Goal: Ask a question

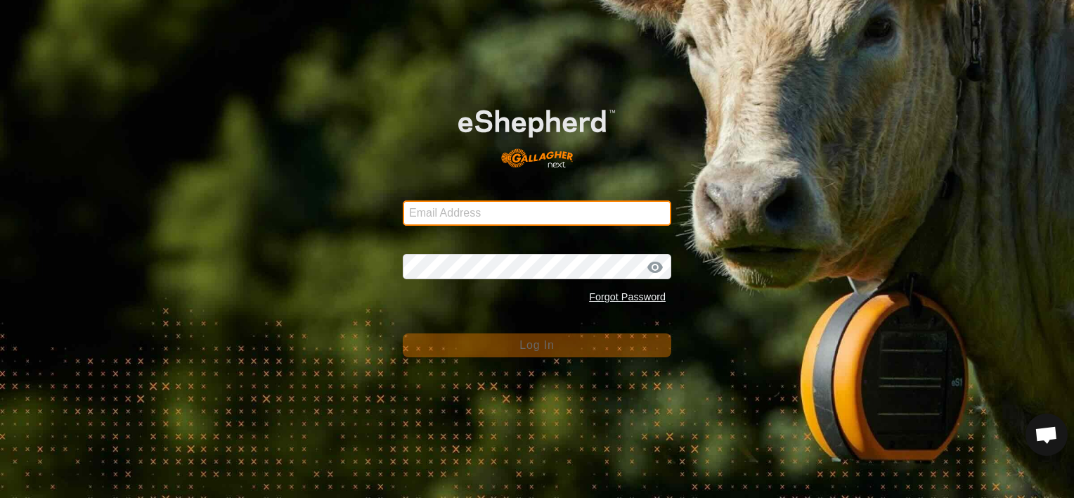
type input "shiellcanyoncattle@gmail.com"
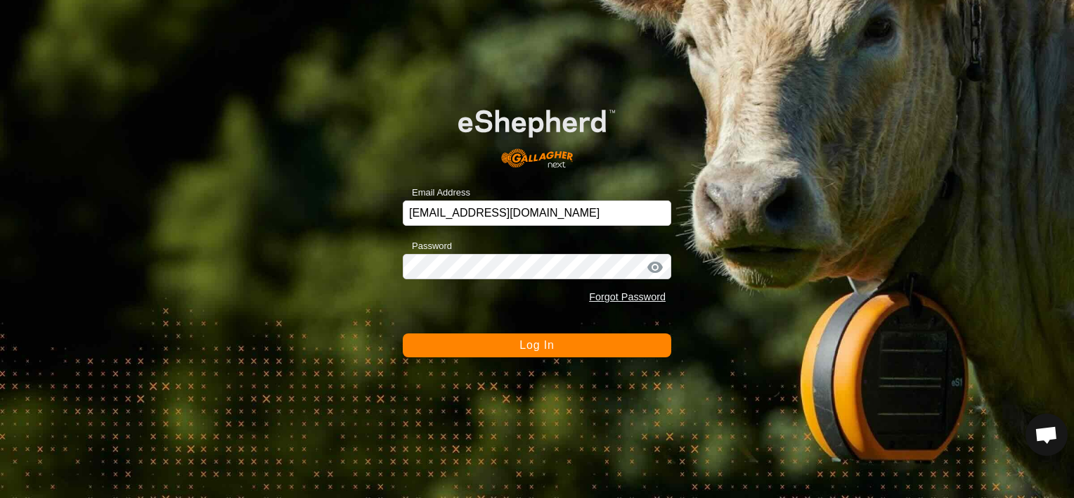
drag, startPoint x: 491, startPoint y: 354, endPoint x: 436, endPoint y: 340, distance: 56.6
click at [436, 340] on button "Log In" at bounding box center [537, 345] width 269 height 24
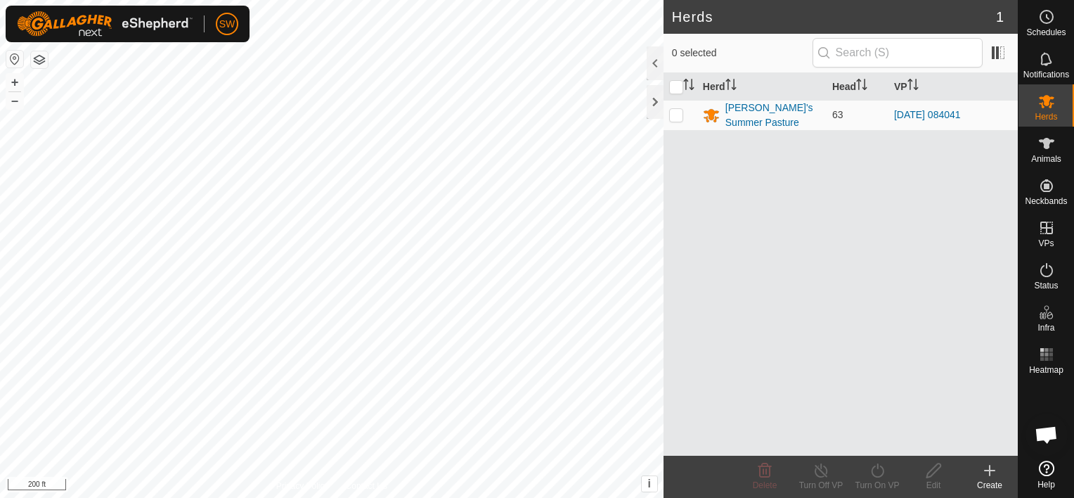
click at [551, 497] on html "SW Schedules Notifications Herds Animals Neckbands VPs Status Infra Heatmap Hel…" at bounding box center [537, 249] width 1074 height 498
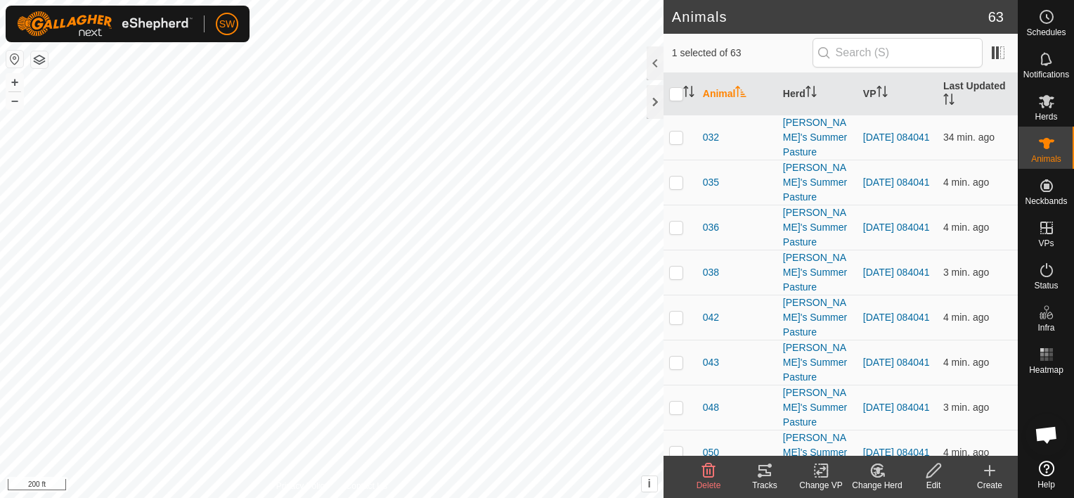
click at [767, 473] on icon at bounding box center [764, 470] width 17 height 17
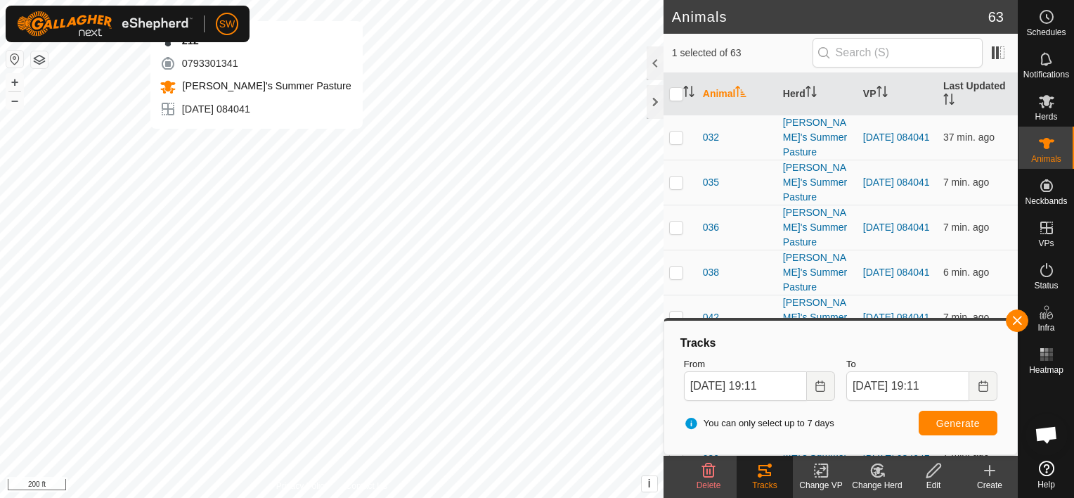
checkbox input "true"
checkbox input "false"
drag, startPoint x: 768, startPoint y: 481, endPoint x: 754, endPoint y: 474, distance: 15.7
click at [754, 474] on div "Tracks" at bounding box center [765, 477] width 56 height 42
drag, startPoint x: 754, startPoint y: 474, endPoint x: 760, endPoint y: 461, distance: 14.1
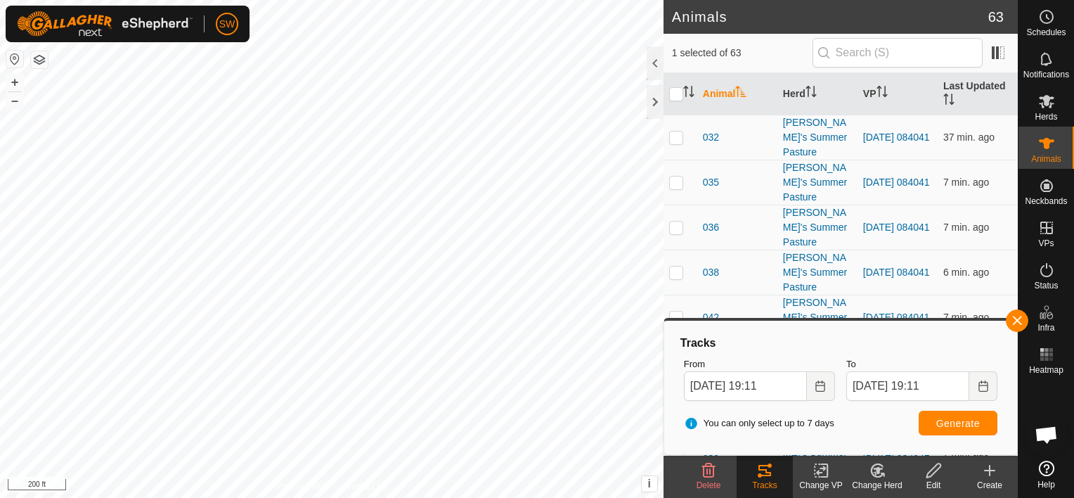
click at [760, 461] on div "Tracks" at bounding box center [765, 477] width 56 height 42
click at [759, 465] on icon at bounding box center [765, 470] width 13 height 11
click at [1043, 77] on span "Notifications" at bounding box center [1047, 74] width 46 height 8
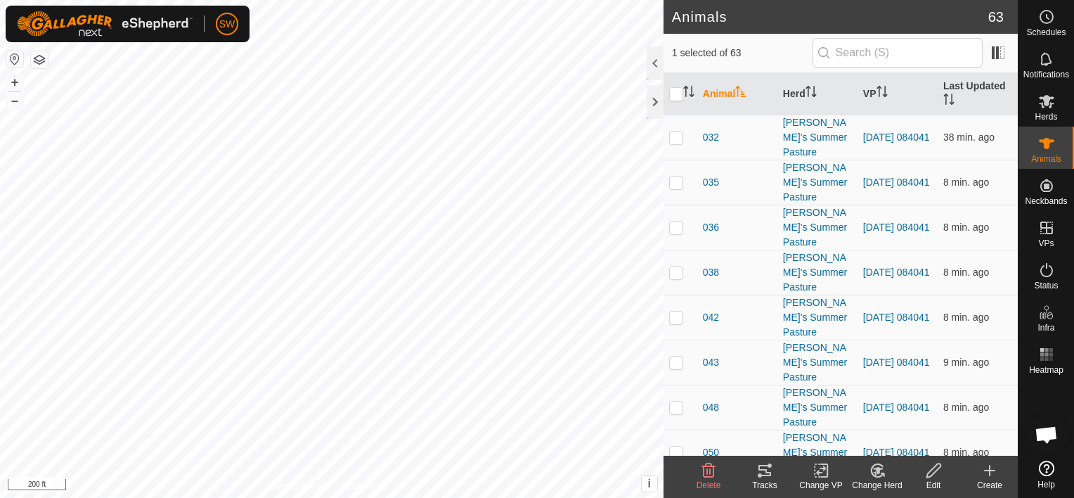
click at [767, 477] on icon at bounding box center [764, 470] width 17 height 17
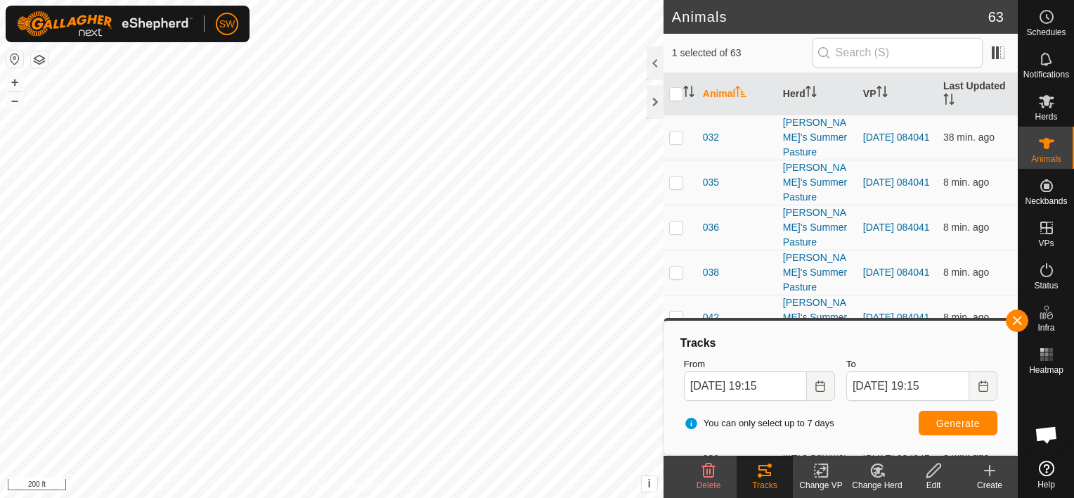
click at [1050, 470] on icon at bounding box center [1046, 467] width 15 height 15
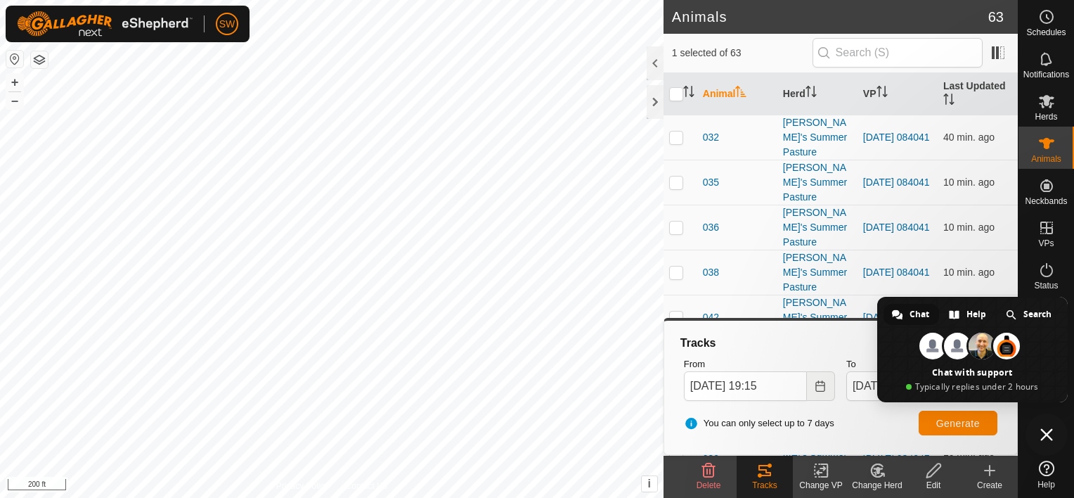
type textarea "we are still in the training phase for our cattle on collars. Had two cows esca…"
